Goal: Task Accomplishment & Management: Manage account settings

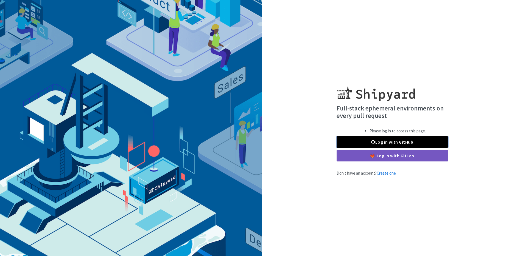
click at [403, 144] on link "Log in with GitHub" at bounding box center [391, 142] width 111 height 12
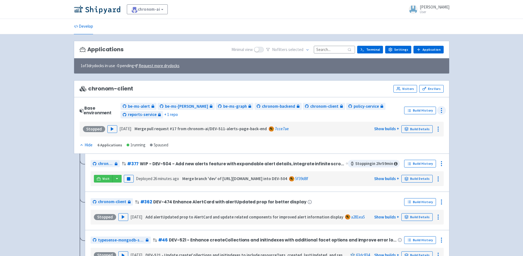
click at [442, 109] on icon at bounding box center [441, 110] width 7 height 7
click at [431, 124] on span "Configure" at bounding box center [426, 123] width 26 height 8
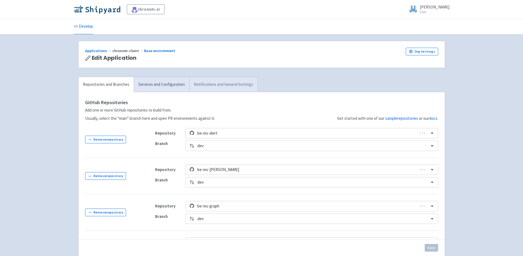
click at [221, 85] on link "Notifications and General Settings" at bounding box center [223, 84] width 68 height 15
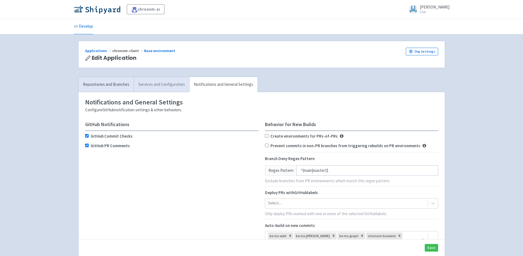
click at [164, 85] on link "Services and Configuration" at bounding box center [161, 84] width 55 height 15
